Goal: Check status: Check status

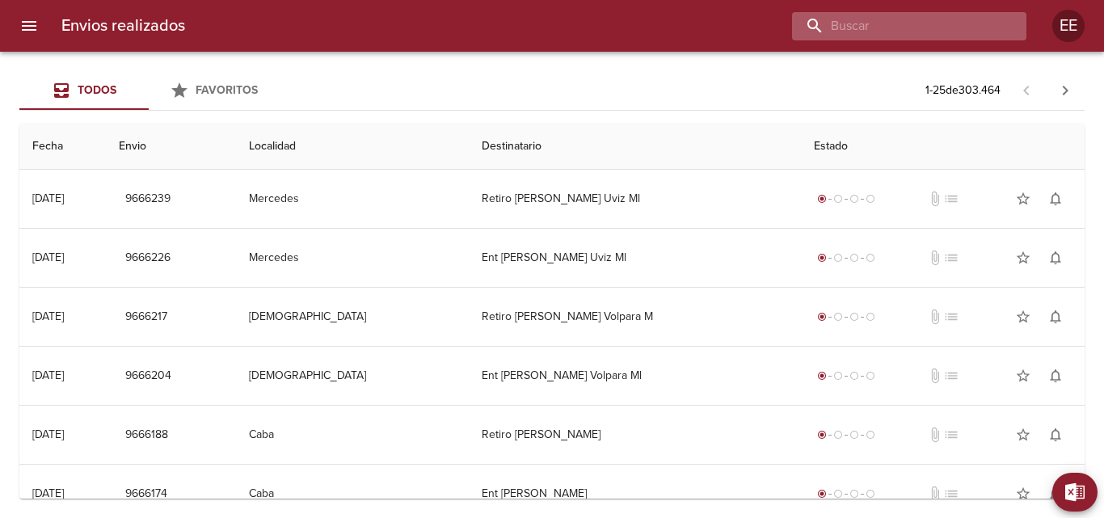
click at [901, 28] on input "buscar" at bounding box center [895, 26] width 207 height 28
type input "[PERSON_NAME]"
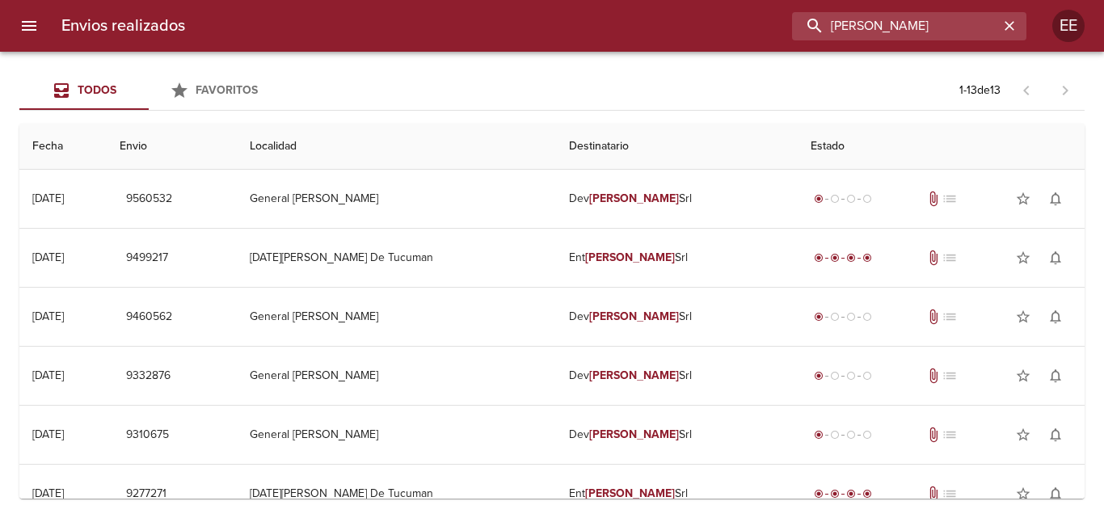
drag, startPoint x: 913, startPoint y: 22, endPoint x: 802, endPoint y: 10, distance: 112.2
click at [802, 10] on div "Envios realizados [PERSON_NAME]" at bounding box center [552, 26] width 1104 height 52
click at [845, 25] on input "buscar" at bounding box center [895, 26] width 207 height 28
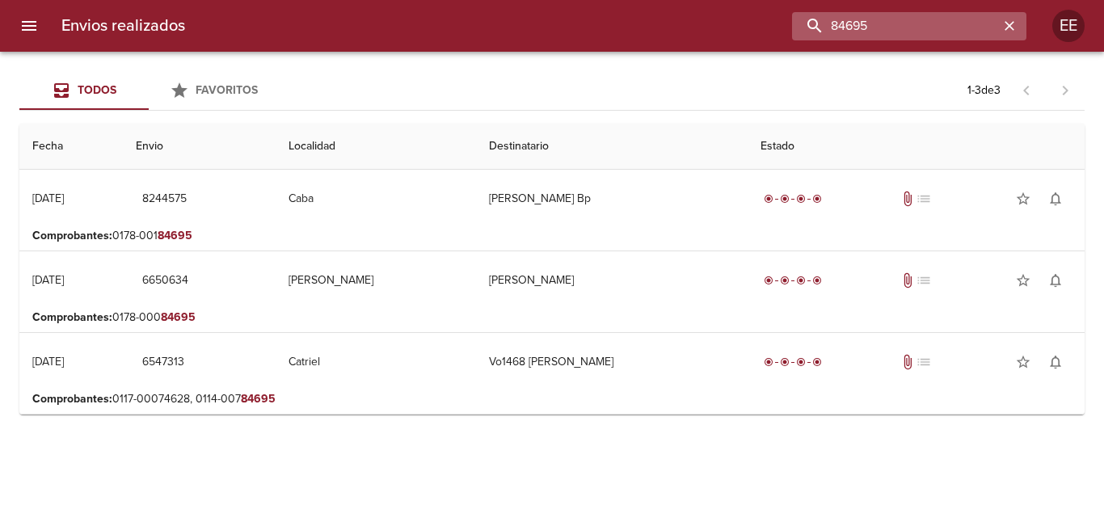
click at [831, 23] on input "84695" at bounding box center [895, 26] width 207 height 28
click at [925, 27] on input "13400084695" at bounding box center [895, 26] width 207 height 28
type input "13400084695"
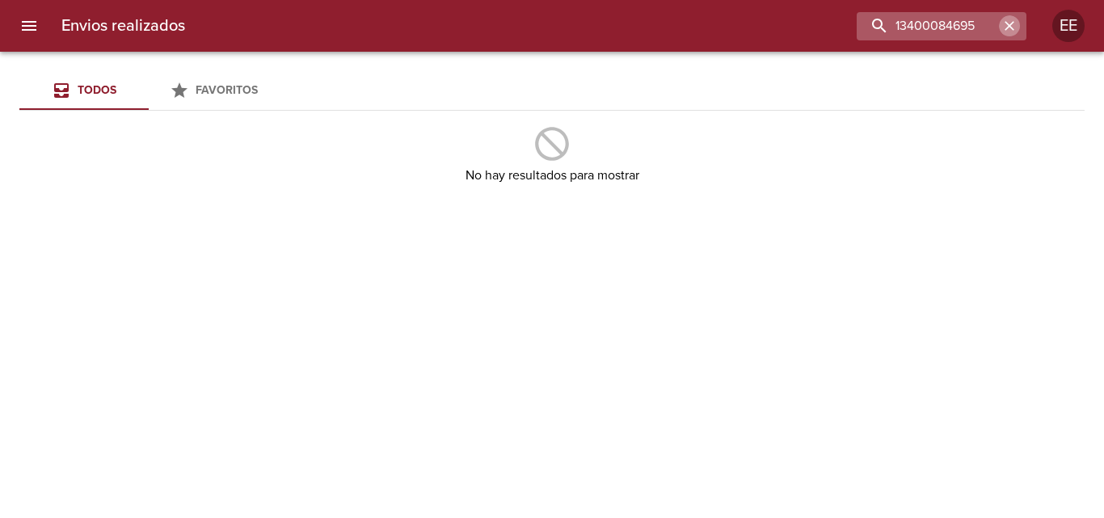
click at [1005, 22] on icon "button" at bounding box center [1009, 26] width 16 height 16
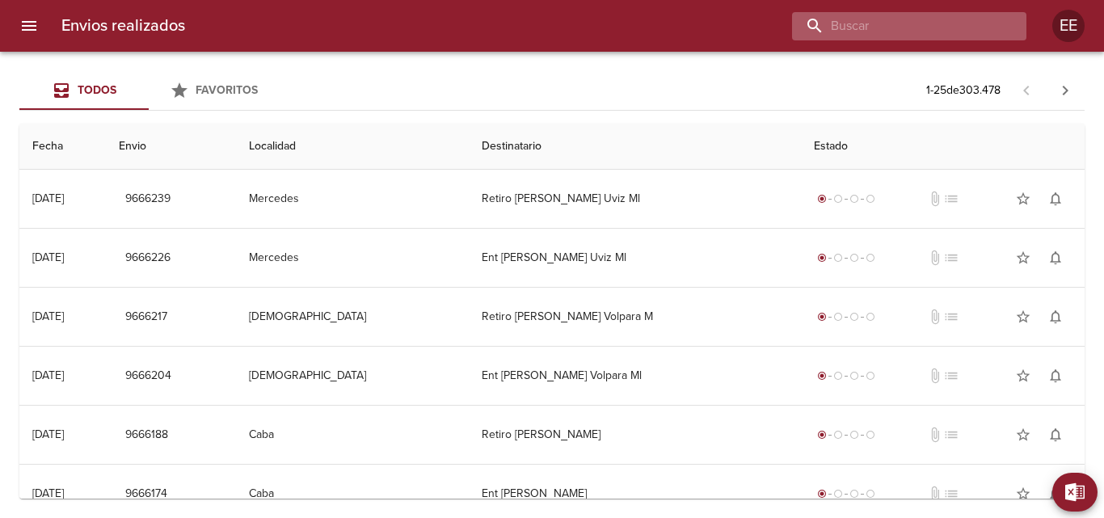
click at [903, 25] on input "buscar" at bounding box center [895, 26] width 207 height 28
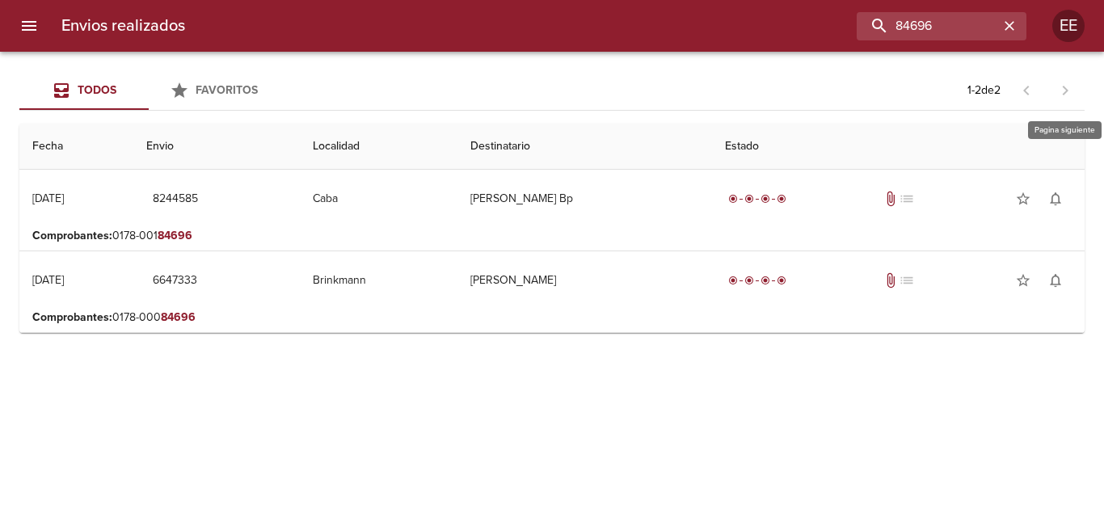
click at [1054, 84] on span at bounding box center [1065, 90] width 39 height 39
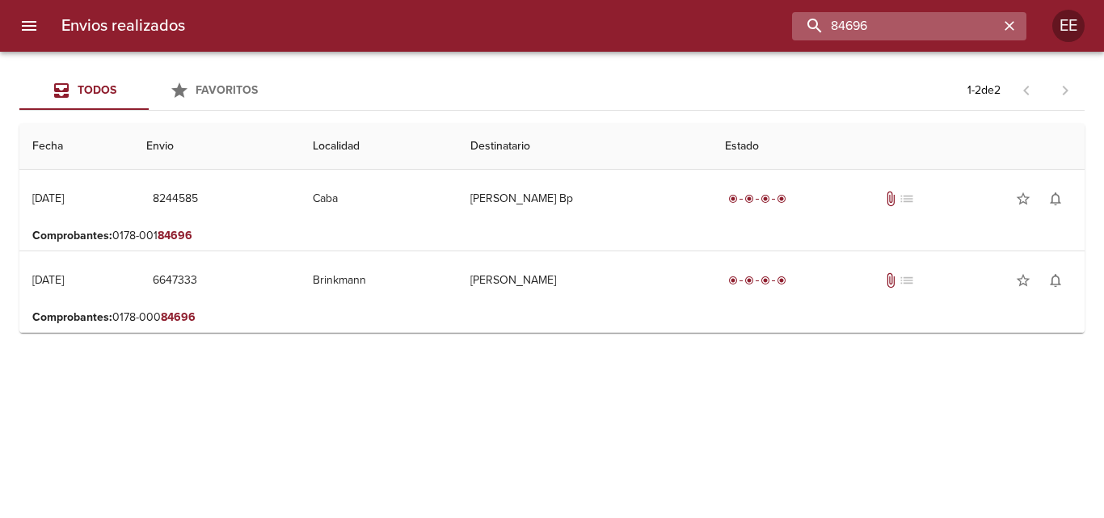
drag, startPoint x: 947, startPoint y: 24, endPoint x: 863, endPoint y: 18, distance: 84.3
click at [863, 18] on input "84696" at bounding box center [895, 26] width 207 height 28
type input "8"
type input "[PERSON_NAME]"
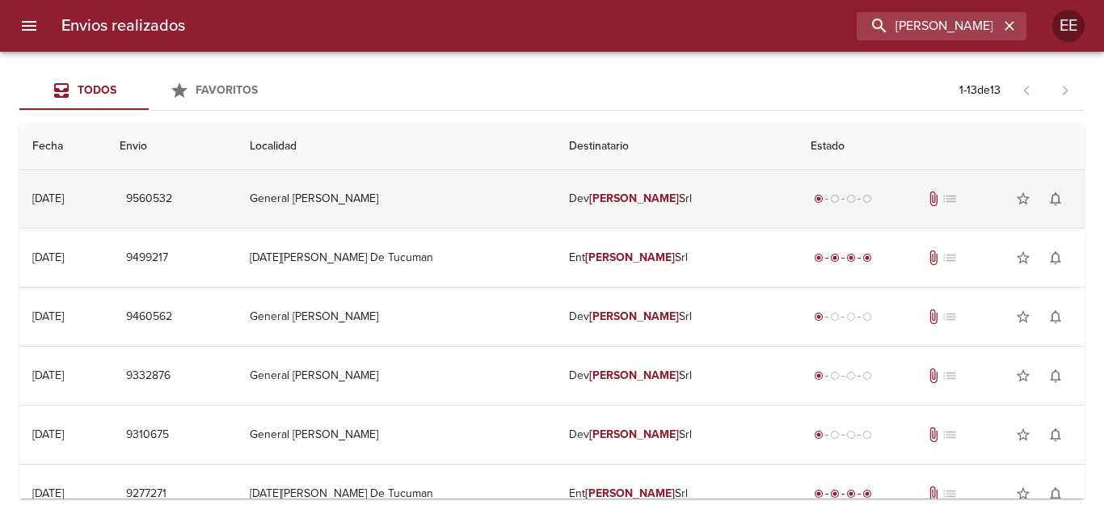
click at [607, 204] on em "[PERSON_NAME]" at bounding box center [634, 199] width 90 height 14
